Goal: Task Accomplishment & Management: Manage account settings

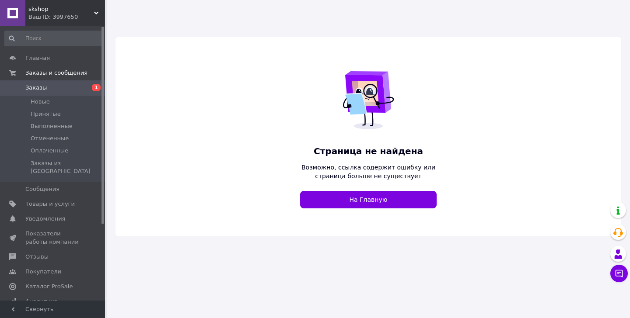
click at [74, 86] on span "Заказы" at bounding box center [53, 88] width 56 height 8
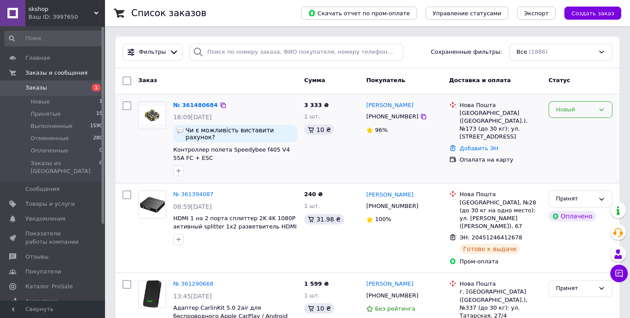
click at [574, 111] on div "Новый" at bounding box center [575, 109] width 38 height 9
click at [574, 127] on li "Принят" at bounding box center [580, 128] width 63 height 16
